Goal: Task Accomplishment & Management: Manage account settings

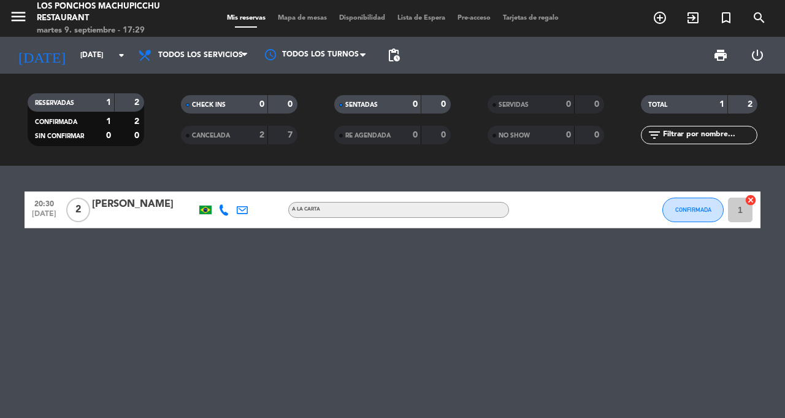
click at [117, 56] on icon "arrow_drop_down" at bounding box center [121, 55] width 15 height 15
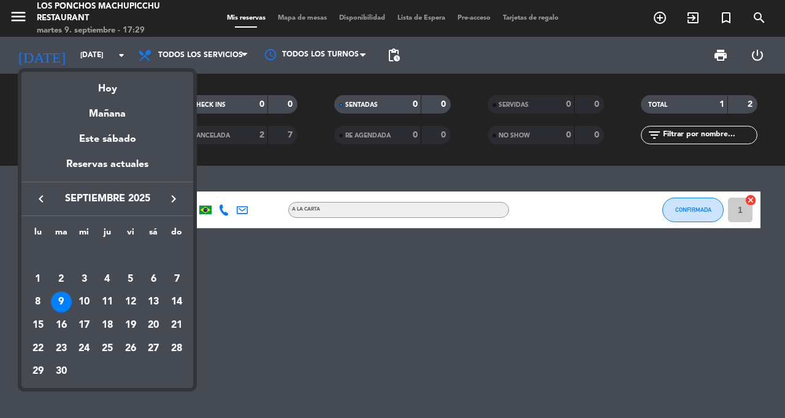
click at [119, 92] on div "Hoy" at bounding box center [107, 84] width 172 height 25
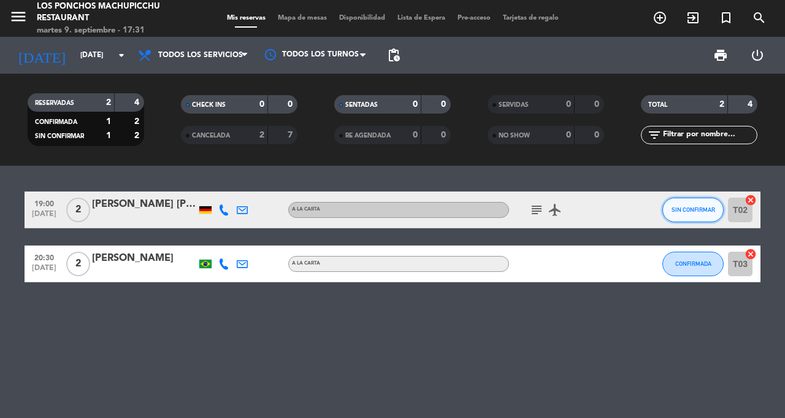
click at [684, 213] on button "SIN CONFIRMAR" at bounding box center [692, 209] width 61 height 25
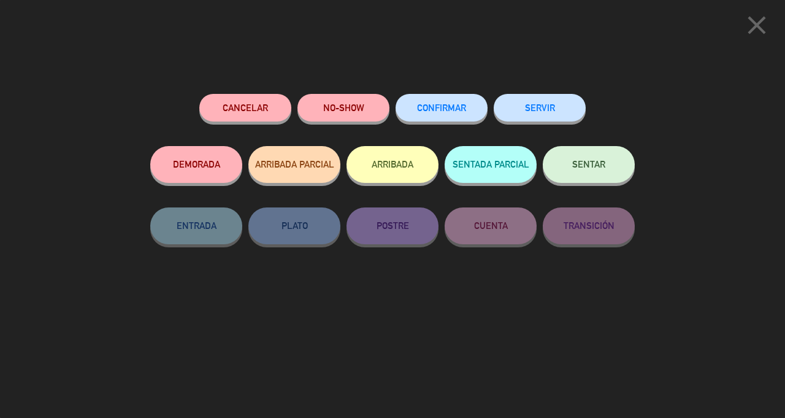
click at [448, 113] on span "CONFIRMAR" at bounding box center [441, 107] width 49 height 10
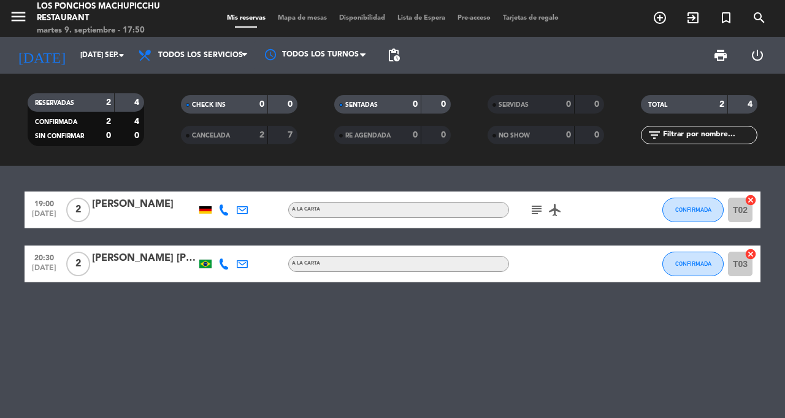
click at [207, 212] on div at bounding box center [205, 209] width 12 height 7
click at [205, 260] on div at bounding box center [205, 263] width 12 height 9
click at [556, 215] on icon "airplanemode_active" at bounding box center [555, 209] width 15 height 15
click at [543, 212] on icon "subject" at bounding box center [536, 209] width 15 height 15
click at [497, 324] on div "19:00 sep. 9 2 Simon John A la carta subject Honeymoon Holiday airplanemode_act…" at bounding box center [392, 292] width 785 height 252
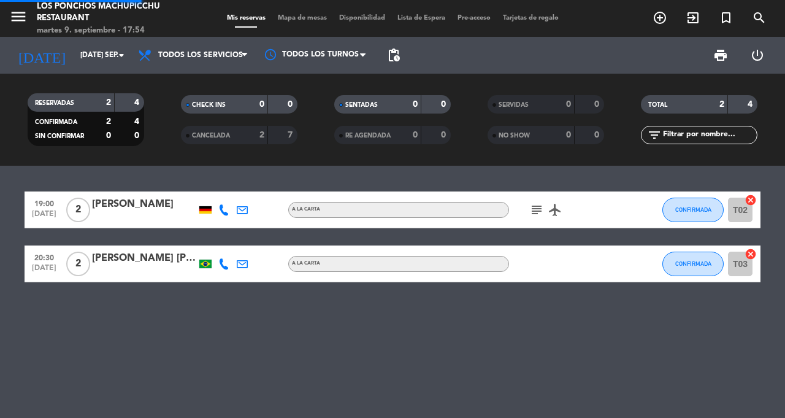
click at [10, 286] on div "19:00 sep. 9 2 Simon John A la carta subject airplanemode_active CONFIRMADA T02…" at bounding box center [392, 292] width 785 height 252
